Goal: Use online tool/utility: Use online tool/utility

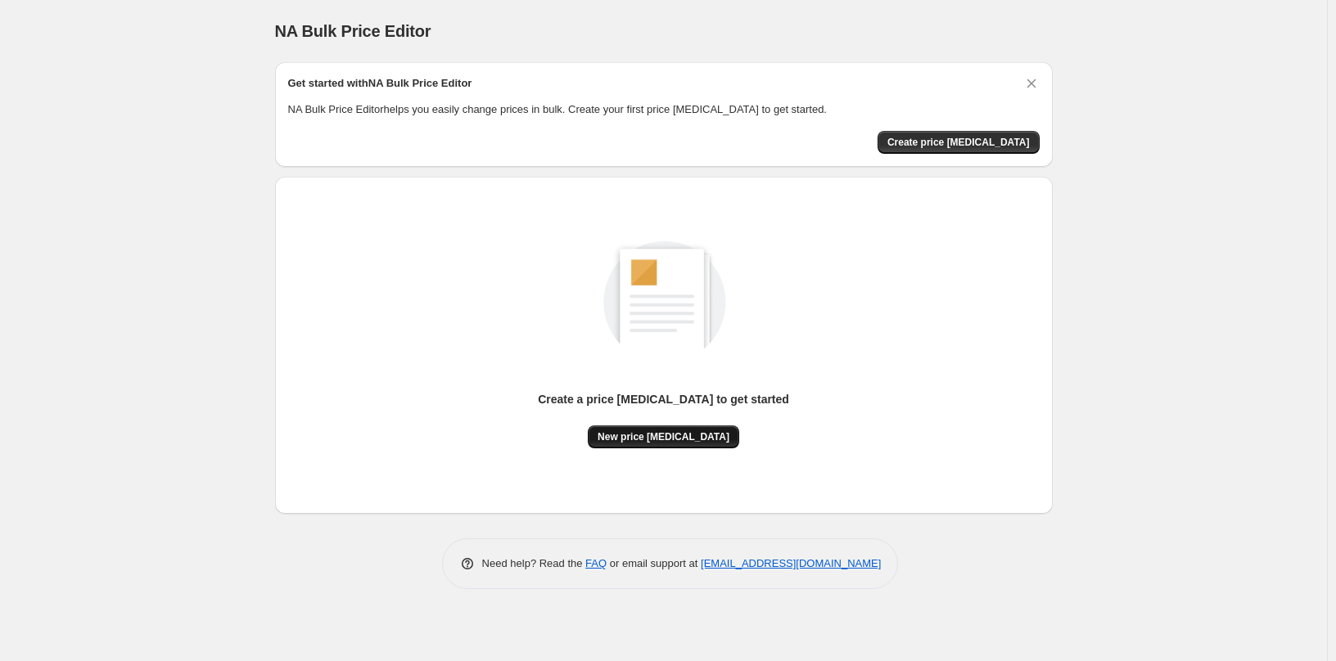
click at [667, 440] on span "New price change job" at bounding box center [663, 436] width 132 height 13
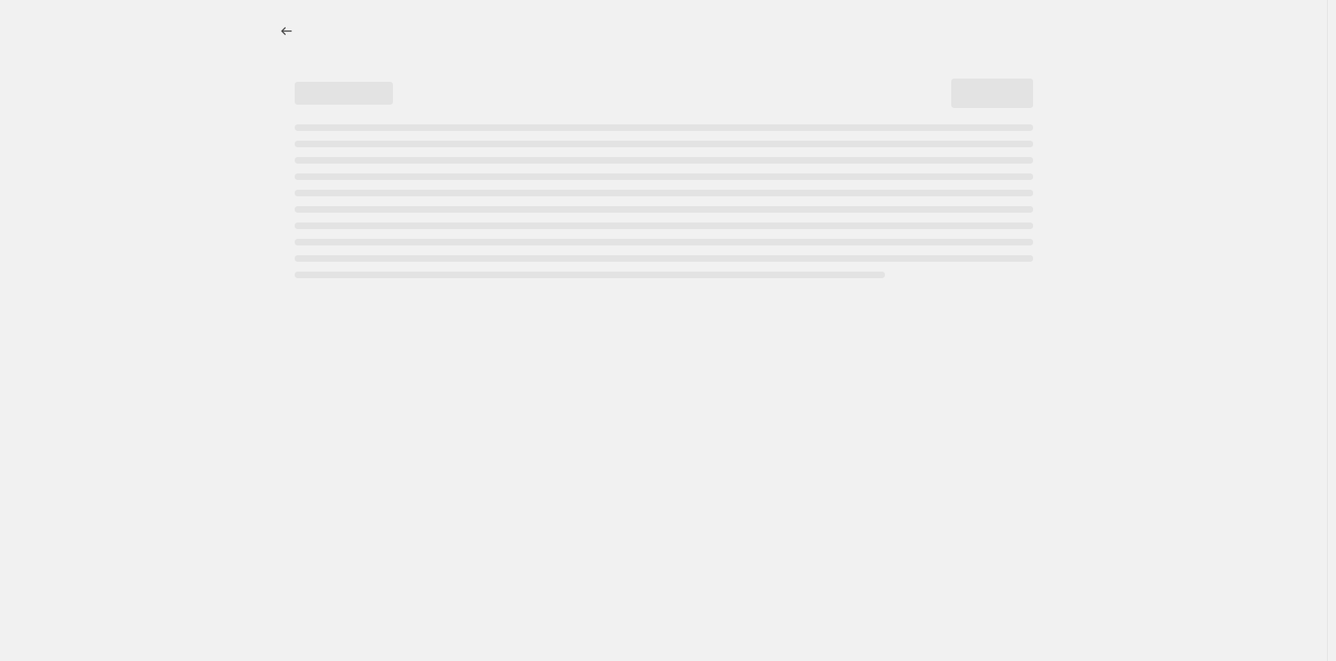
select select "percentage"
